Goal: Information Seeking & Learning: Learn about a topic

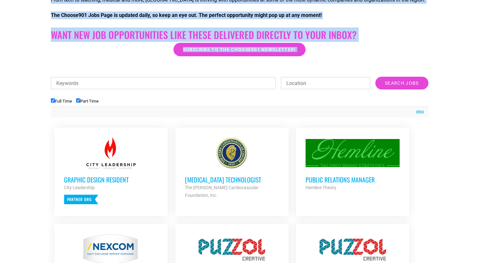
scroll to position [168, 0]
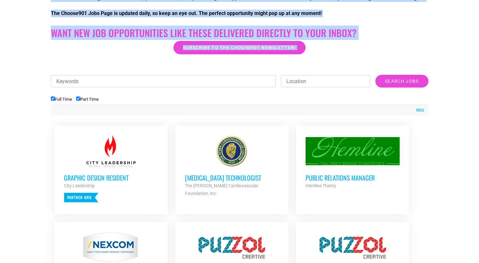
drag, startPoint x: 484, startPoint y: 29, endPoint x: 484, endPoint y: 67, distance: 38.1
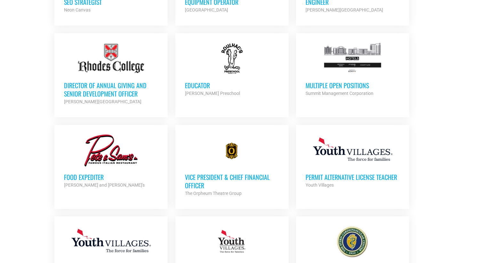
scroll to position [528, 0]
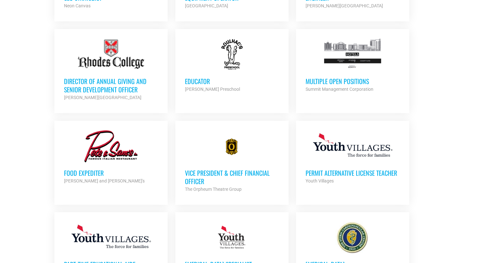
drag, startPoint x: 484, startPoint y: 63, endPoint x: 484, endPoint y: 145, distance: 81.9
click at [479, 145] on html "About Contact Us Donate Shop Blog Guides Jobs Events Get Choose901 Emails Searc…" at bounding box center [239, 56] width 479 height 1168
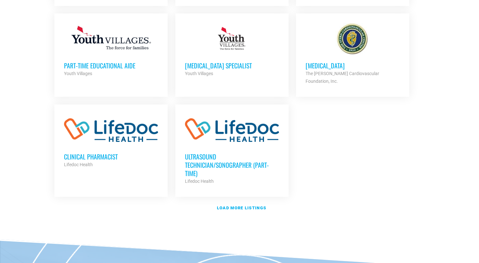
scroll to position [729, 0]
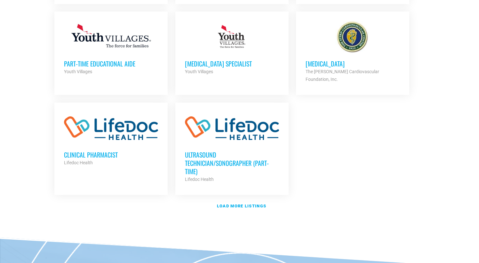
drag, startPoint x: 484, startPoint y: 155, endPoint x: 484, endPoint y: 201, distance: 45.8
click at [243, 204] on strong "Load more listings" at bounding box center [241, 206] width 49 height 5
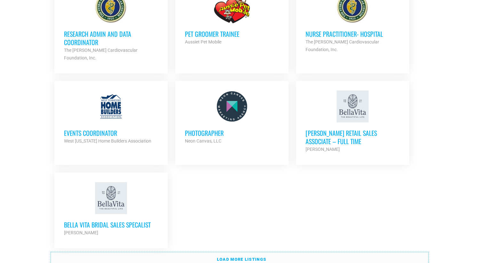
scroll to position [1309, 0]
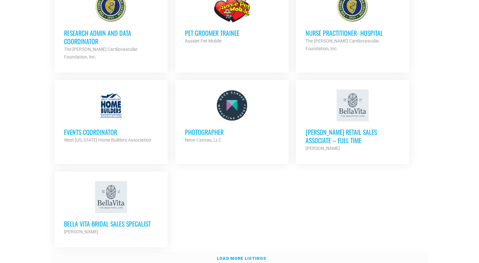
click at [332, 252] on link "Load more listings" at bounding box center [240, 259] width 378 height 15
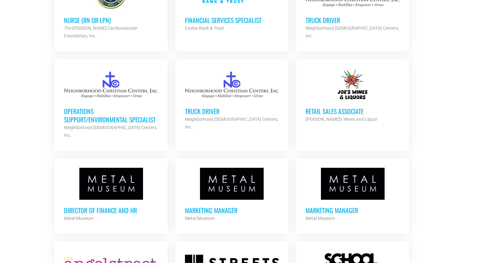
scroll to position [1686, 0]
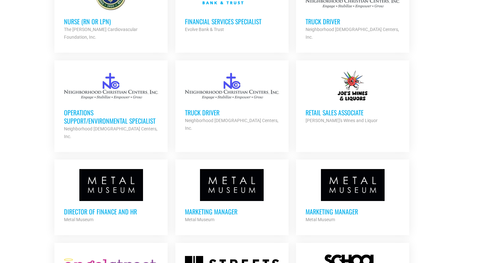
click at [341, 208] on h3 "Marketing Manager" at bounding box center [353, 212] width 94 height 8
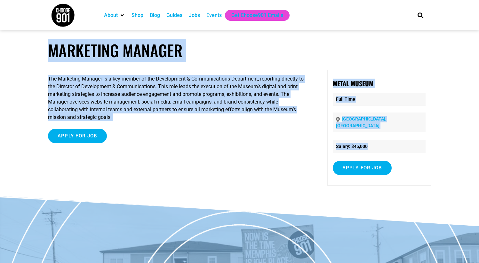
drag, startPoint x: 484, startPoint y: 72, endPoint x: 484, endPoint y: 28, distance: 44.2
click at [479, 28] on html "About Contact Us Donate Shop Blog Guides Jobs Events Get Choose901 Emails Searc…" at bounding box center [239, 199] width 479 height 398
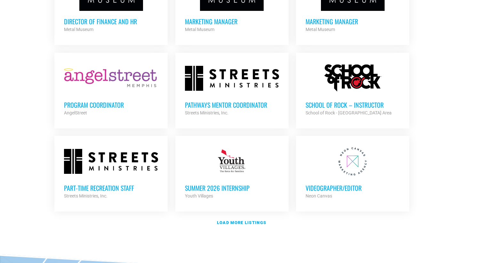
scroll to position [1867, 0]
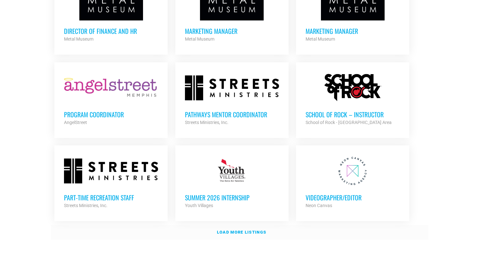
click at [259, 225] on link "Load more listings" at bounding box center [240, 232] width 378 height 15
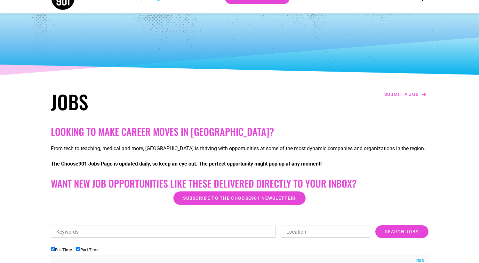
scroll to position [0, 0]
